Goal: Check status: Check status

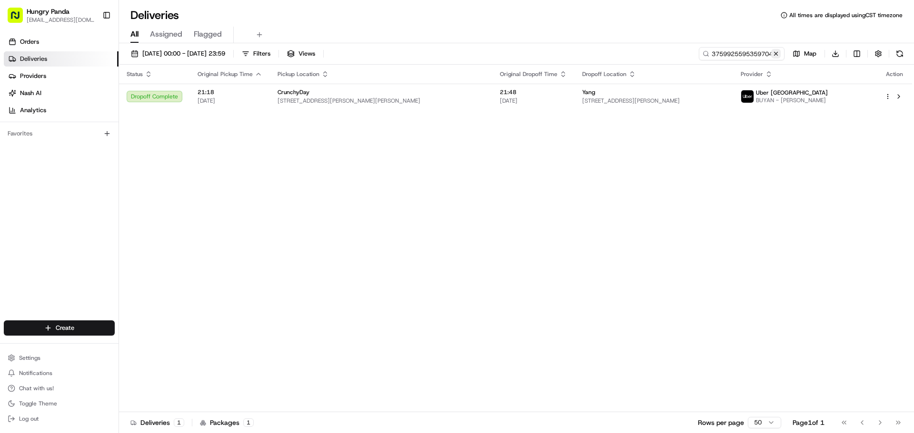
click at [777, 57] on button at bounding box center [776, 54] width 10 height 10
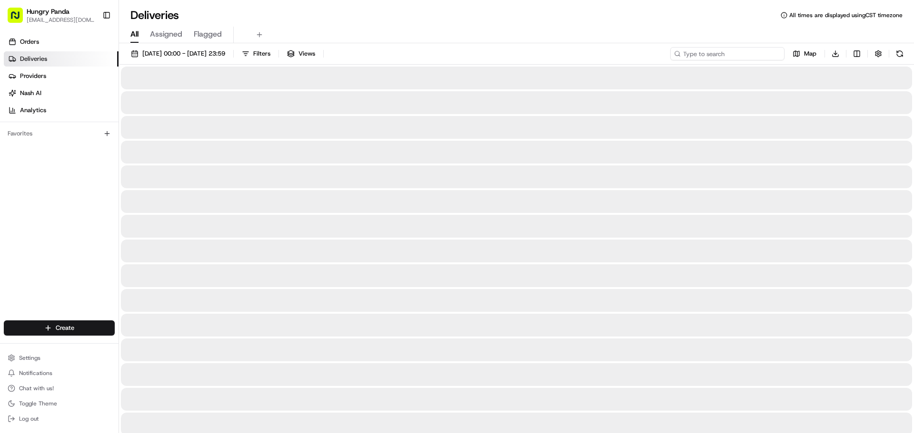
click at [727, 55] on input at bounding box center [727, 53] width 114 height 13
paste input "369993465545975943509"
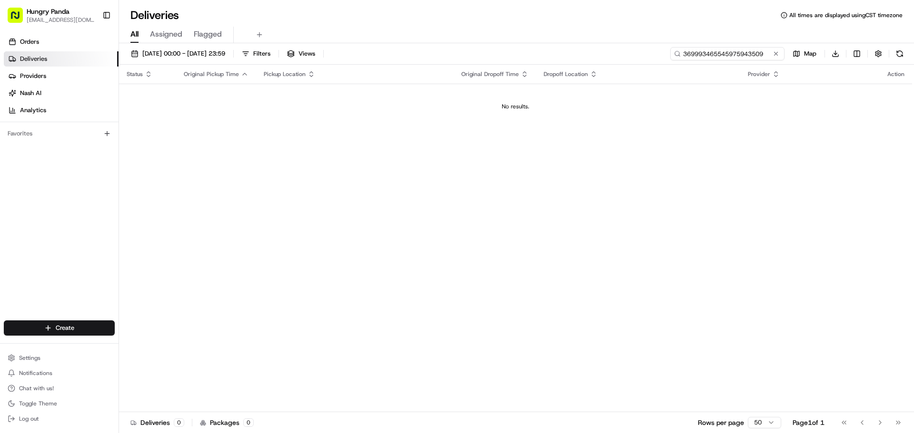
type input "369993465545975943509"
click at [199, 56] on span "23/08/2025 00:00 - 23/08/2025 23:59" at bounding box center [183, 53] width 83 height 9
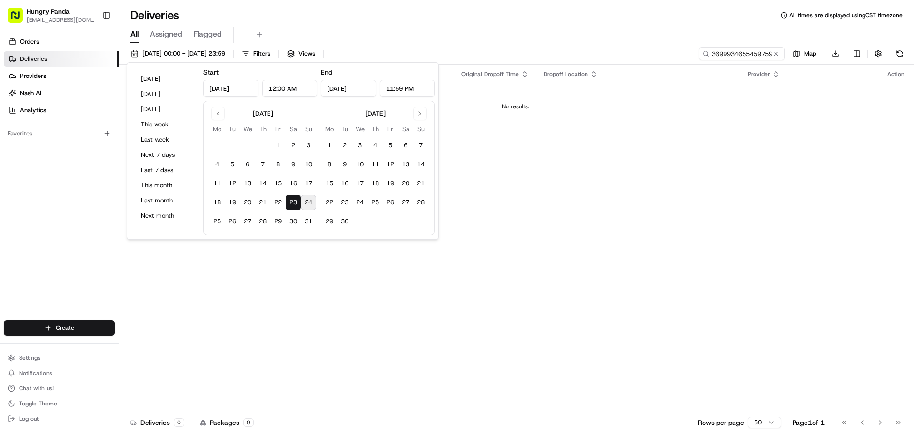
click at [310, 197] on button "24" at bounding box center [308, 202] width 15 height 15
type input "Aug 24, 2025"
click at [574, 149] on div "Status Original Pickup Time Pickup Location Original Dropoff Time Dropoff Locat…" at bounding box center [515, 239] width 793 height 348
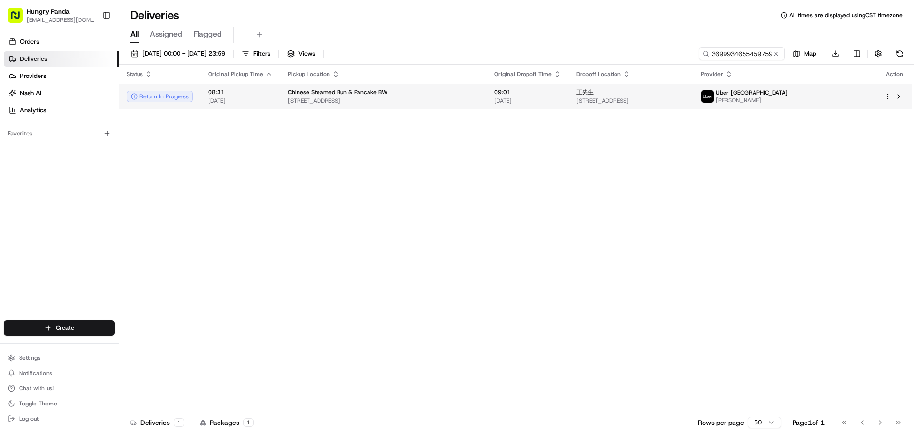
click at [486, 101] on td "Chinese Steamed Bun & Pancake BW 42 Railway Parade, Burwood NSW 2134, Australia" at bounding box center [383, 97] width 206 height 26
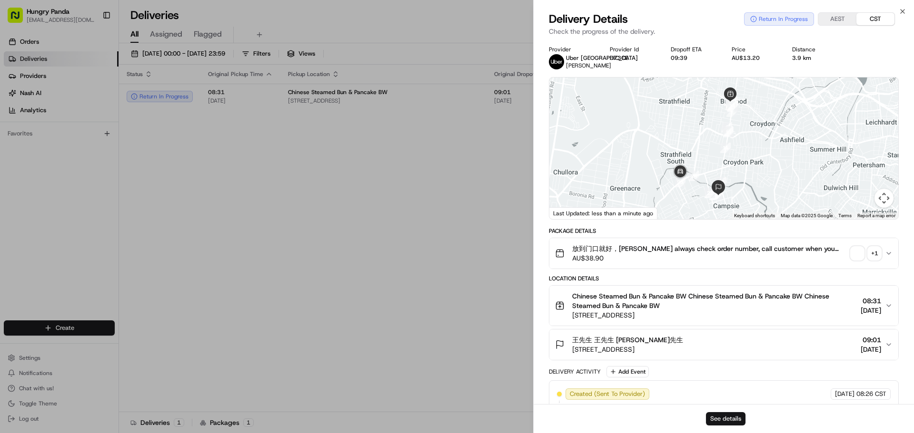
click at [719, 420] on button "See details" at bounding box center [725, 419] width 39 height 13
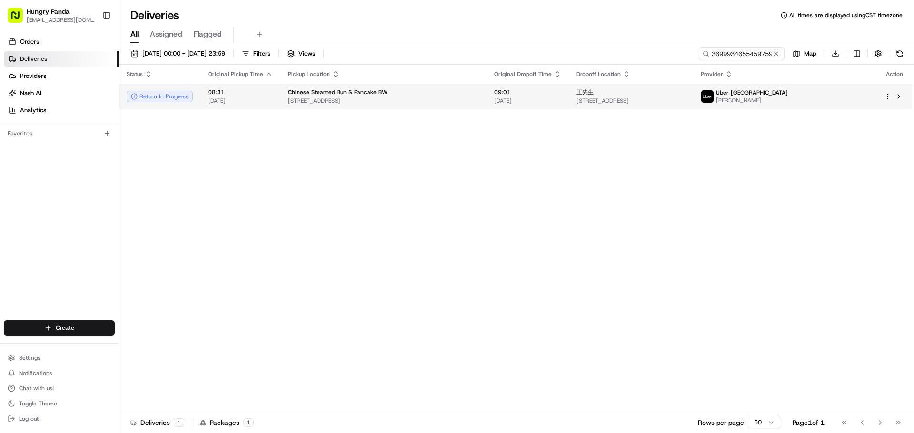
click at [530, 96] on span "09:01" at bounding box center [527, 92] width 67 height 8
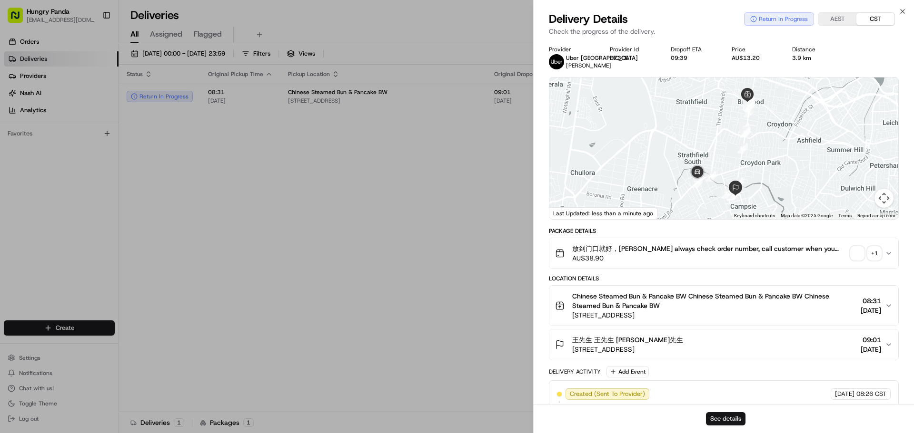
click at [718, 422] on button "See details" at bounding box center [725, 419] width 39 height 13
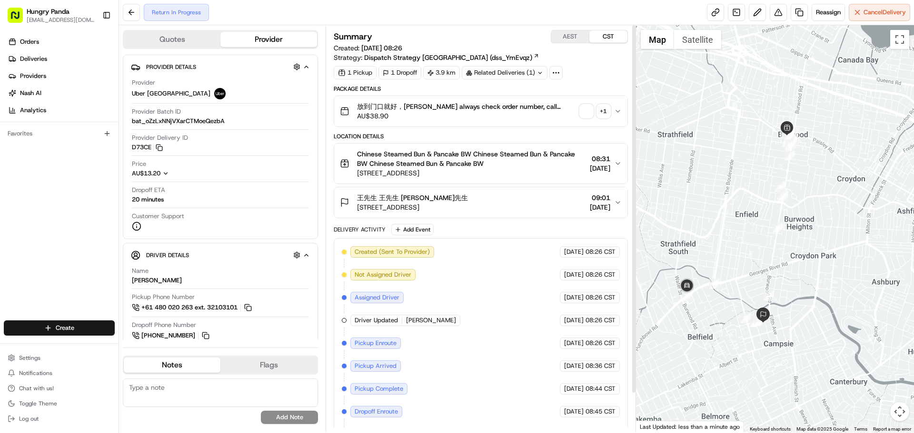
click at [589, 110] on span "button" at bounding box center [586, 111] width 13 height 13
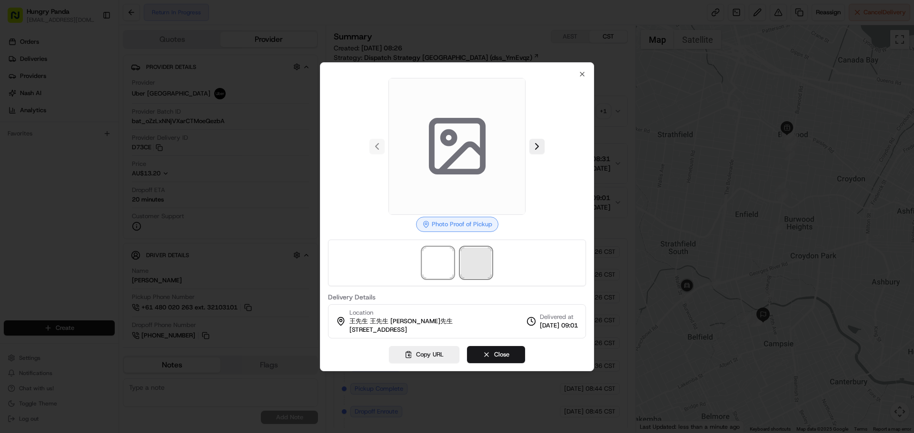
click at [474, 252] on span at bounding box center [476, 263] width 30 height 30
click at [441, 258] on span at bounding box center [438, 263] width 30 height 30
click at [470, 257] on span at bounding box center [476, 263] width 30 height 30
click at [456, 182] on span at bounding box center [456, 146] width 137 height 137
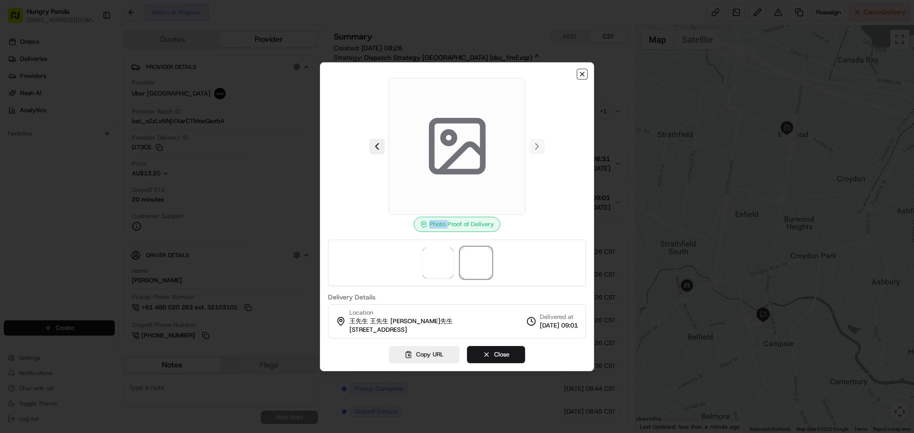
click at [580, 72] on icon "button" at bounding box center [582, 74] width 8 height 8
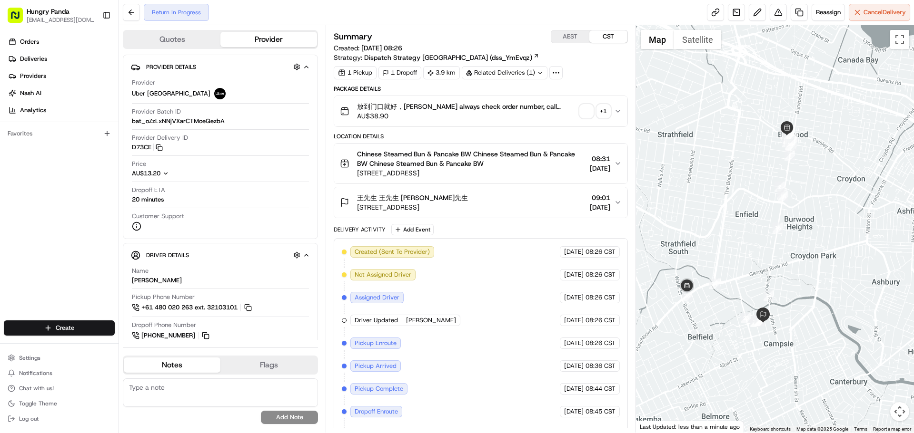
click at [587, 103] on div "放到门口就好，谢谢 Plz always check order number, call customer when you arrive, any del…" at bounding box center [477, 111] width 274 height 19
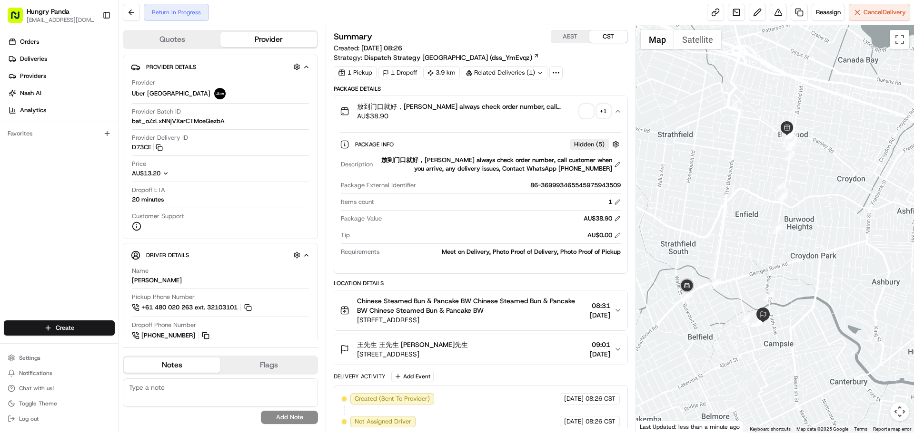
click at [586, 108] on span "button" at bounding box center [586, 111] width 13 height 13
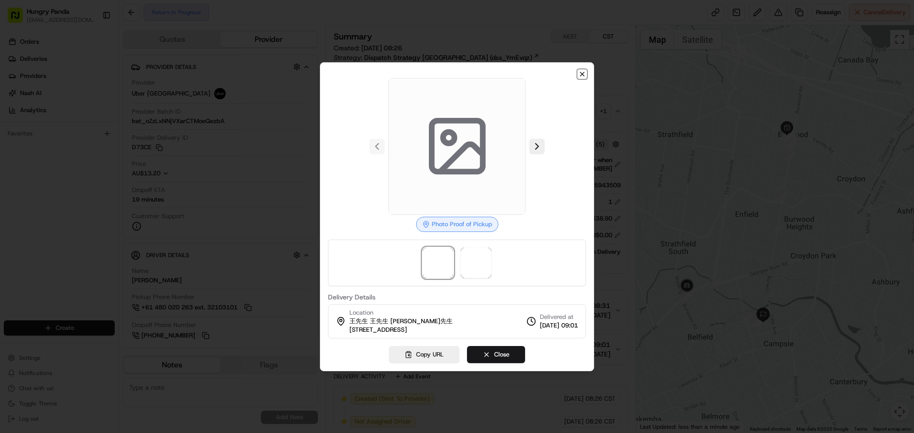
click at [582, 71] on icon "button" at bounding box center [582, 74] width 8 height 8
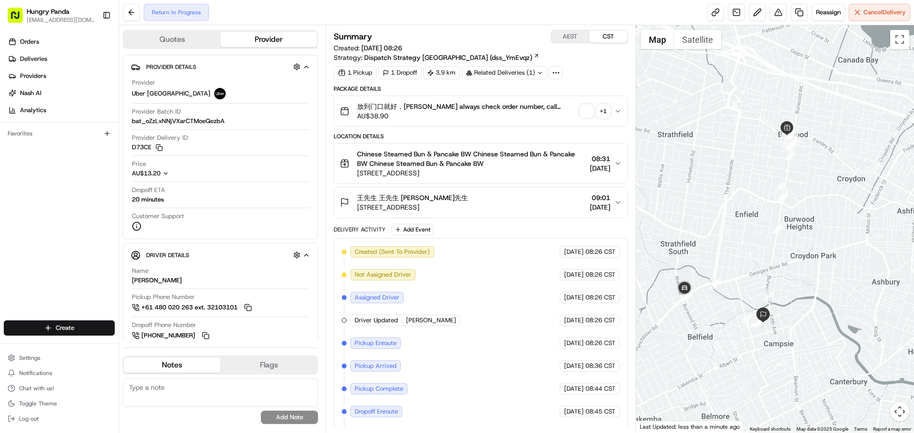
click at [586, 114] on span "button" at bounding box center [586, 111] width 13 height 13
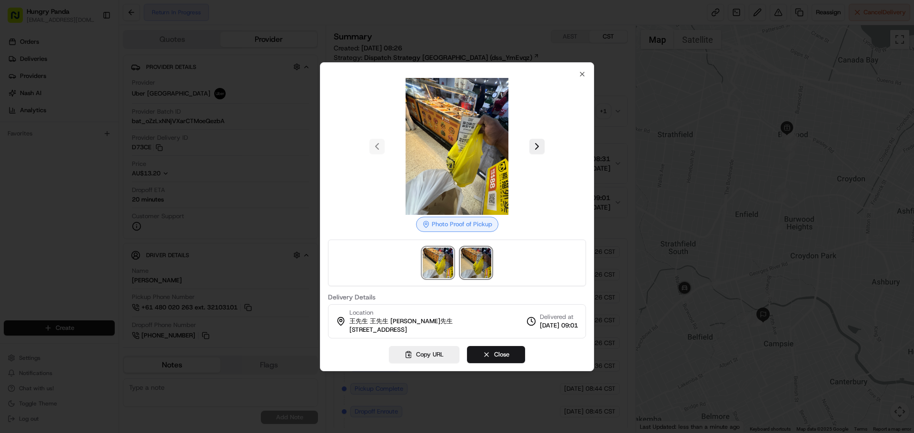
click at [468, 265] on img at bounding box center [476, 263] width 30 height 30
click at [436, 256] on img at bounding box center [438, 263] width 30 height 30
click at [471, 255] on img at bounding box center [476, 263] width 30 height 30
